Goal: Task Accomplishment & Management: Use online tool/utility

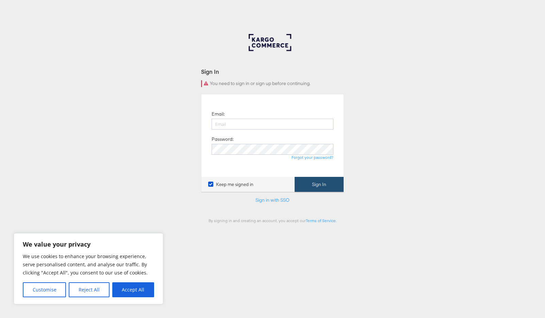
type input "[EMAIL_ADDRESS][DOMAIN_NAME]"
click at [318, 184] on button "Sign In" at bounding box center [318, 184] width 49 height 15
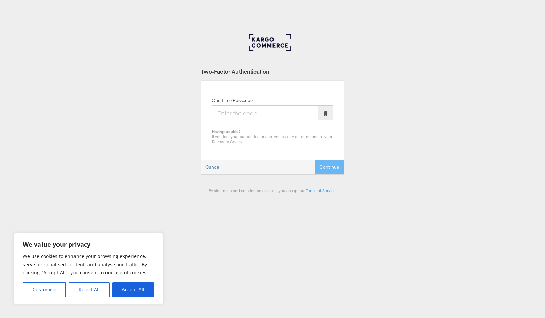
click at [127, 289] on button "Accept All" at bounding box center [133, 289] width 42 height 15
checkbox input "true"
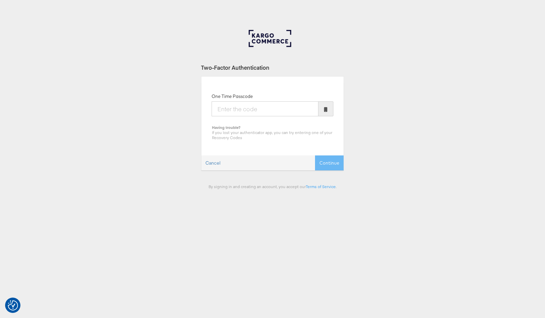
scroll to position [6, 0]
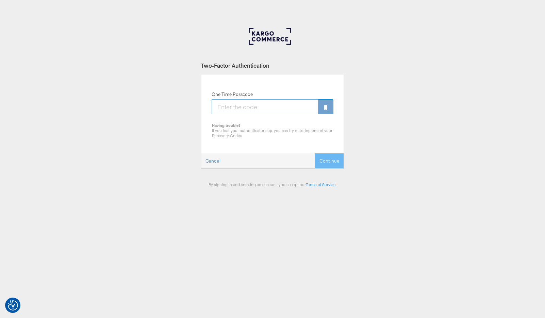
click at [287, 113] on input "One Time Passcode" at bounding box center [265, 106] width 107 height 15
type input "266377"
click at [315, 153] on button "Continue" at bounding box center [329, 160] width 29 height 15
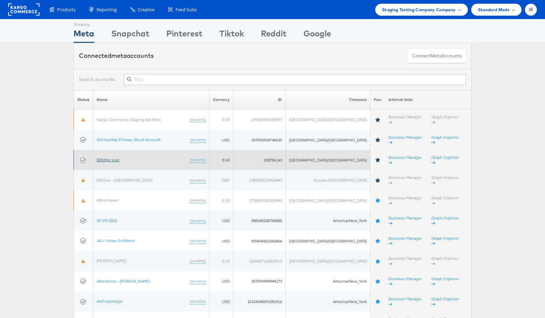
click at [114, 157] on link "Stitcher Live" at bounding box center [108, 159] width 23 height 5
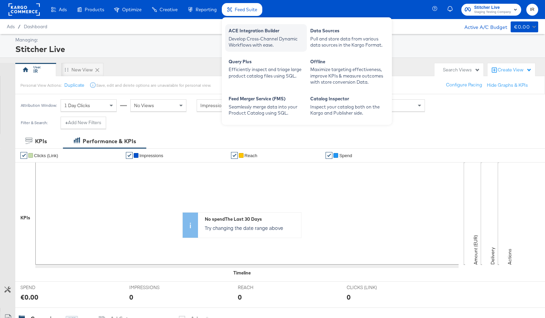
click at [244, 33] on div "ACE Integration Builder" at bounding box center [266, 32] width 75 height 8
